Goal: Task Accomplishment & Management: Use online tool/utility

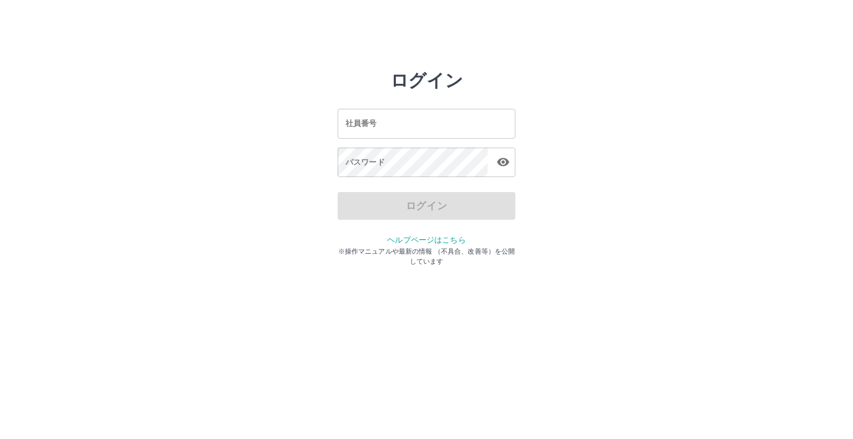
click at [417, 132] on input "社員番号" at bounding box center [427, 123] width 178 height 29
type input "*******"
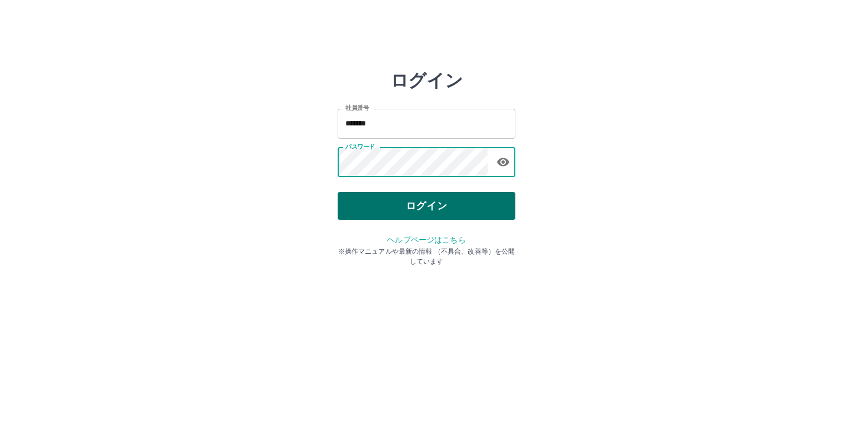
click at [417, 206] on button "ログイン" at bounding box center [427, 206] width 178 height 28
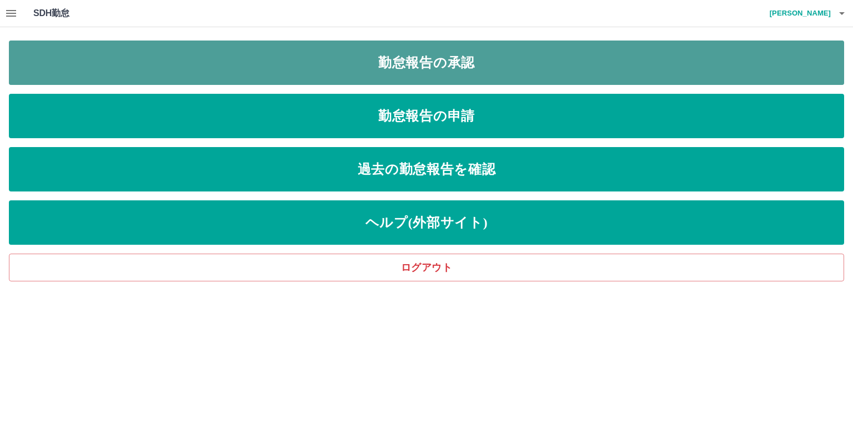
click at [455, 75] on link "勤怠報告の承認" at bounding box center [427, 63] width 836 height 44
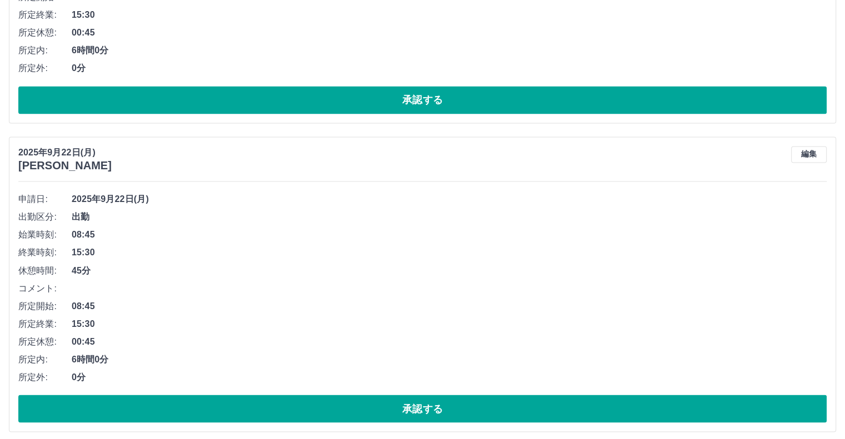
scroll to position [1853, 0]
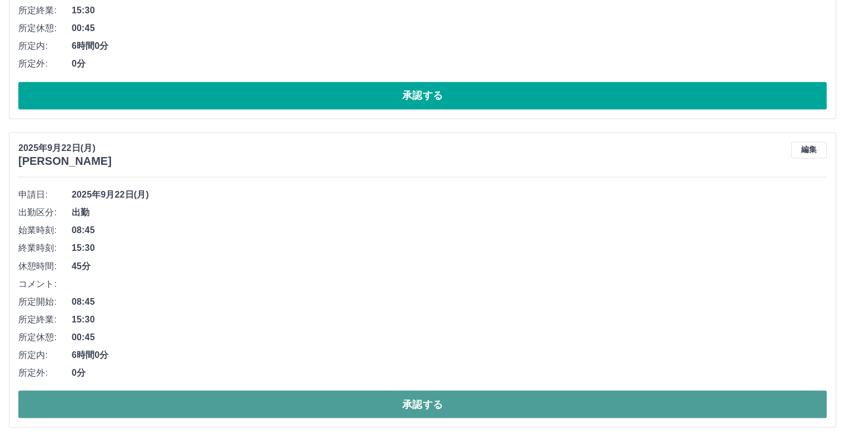
click at [98, 403] on button "承認する" at bounding box center [422, 405] width 808 height 28
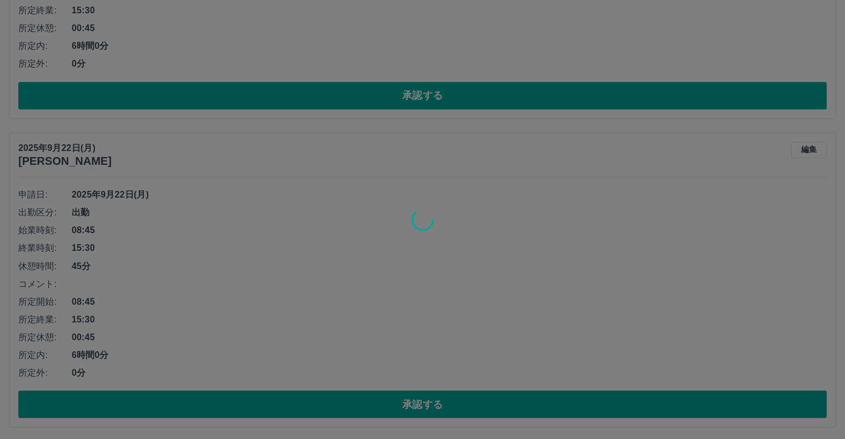
scroll to position [1544, 0]
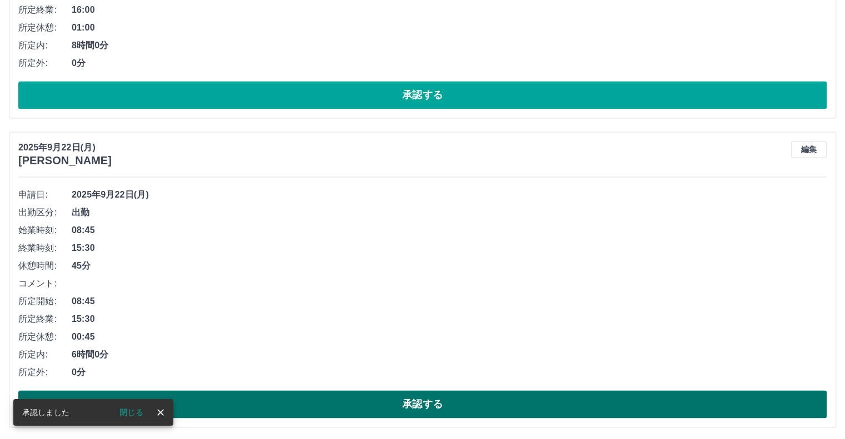
click at [254, 401] on button "承認する" at bounding box center [422, 405] width 808 height 28
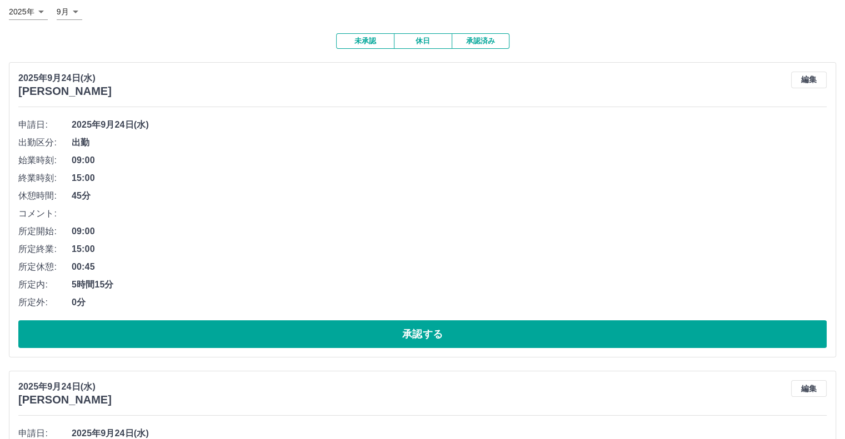
scroll to position [0, 0]
